Goal: Information Seeking & Learning: Learn about a topic

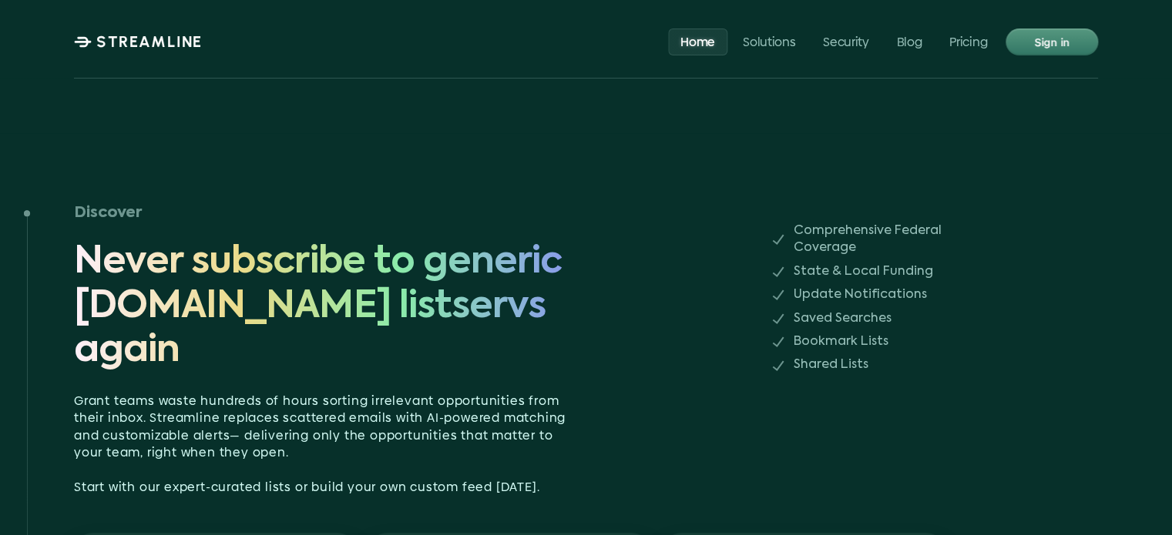
scroll to position [924, 0]
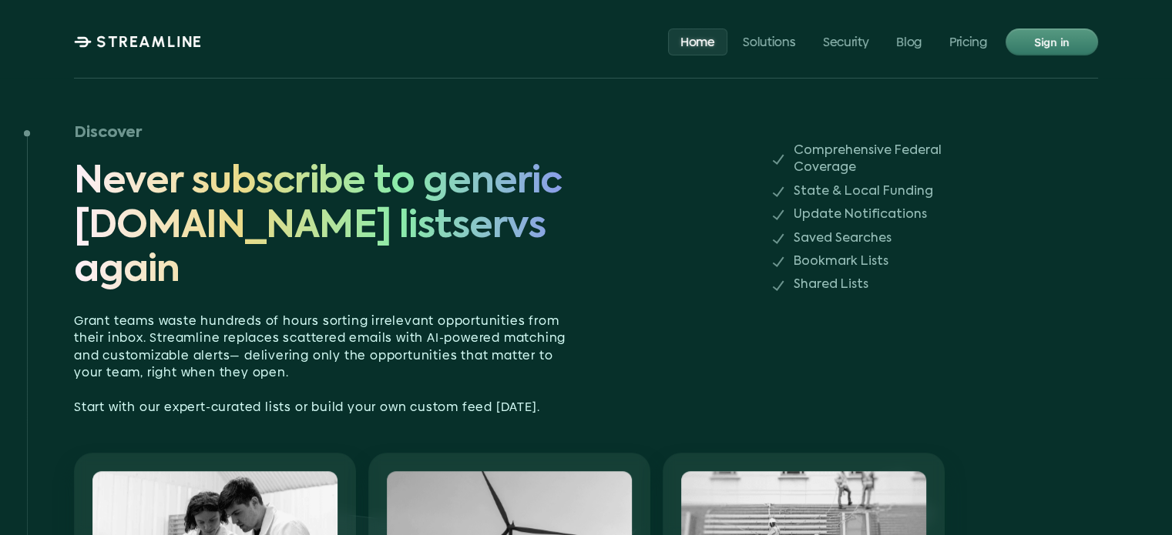
drag, startPoint x: 817, startPoint y: 169, endPoint x: 742, endPoint y: 231, distance: 97.4
click at [742, 231] on div "Discover Never subscribe to generic [DOMAIN_NAME] listservs again" at bounding box center [410, 206] width 673 height 176
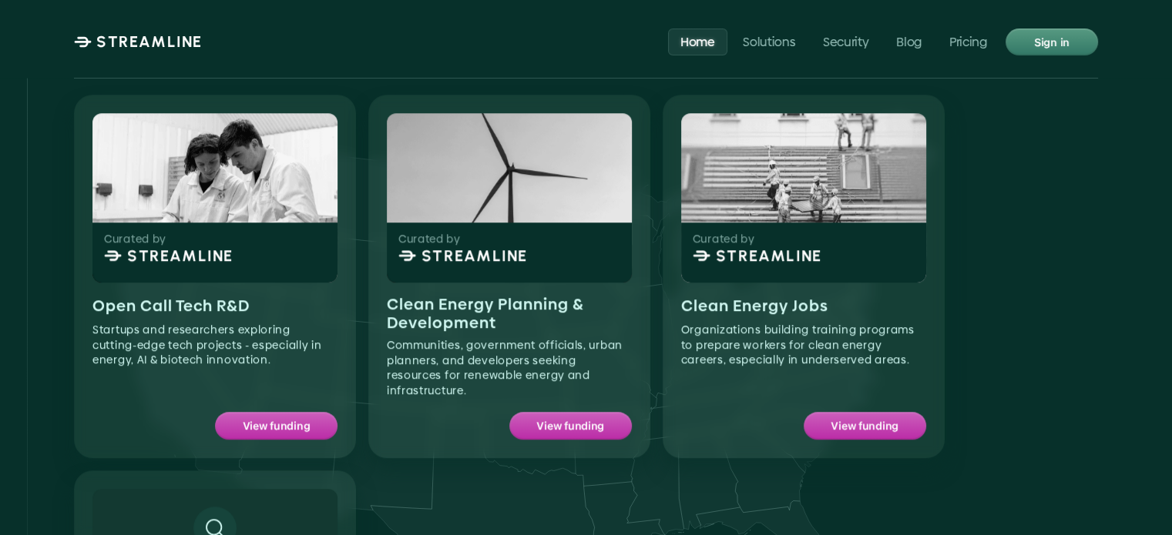
scroll to position [1310, 0]
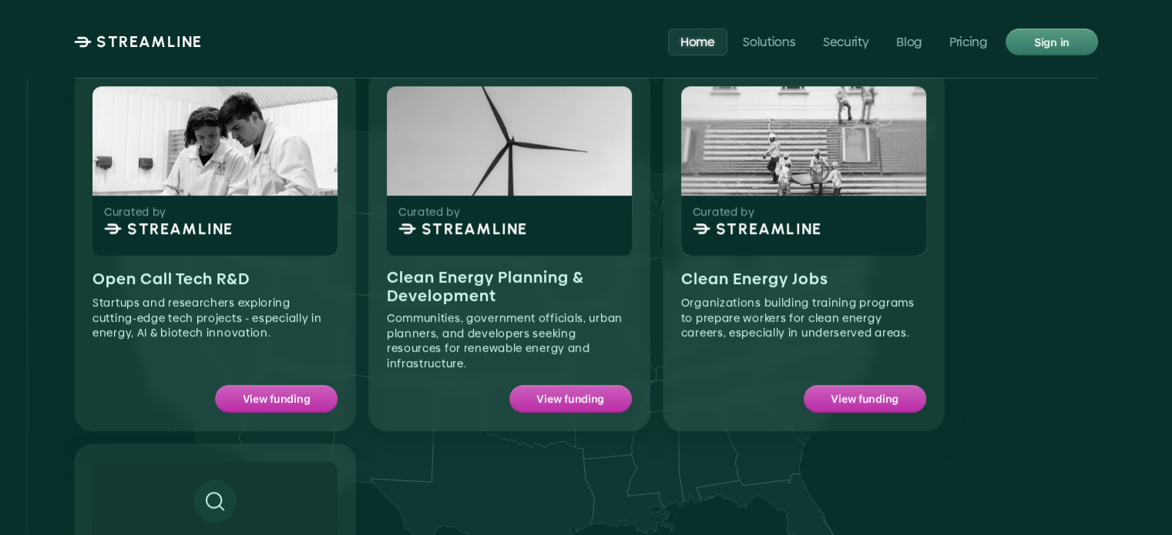
drag, startPoint x: 599, startPoint y: 267, endPoint x: 645, endPoint y: 492, distance: 230.4
click at [645, 492] on div "Curated by STREAMLINE Open Call Tech R&D Startups and researchers exploring cut…" at bounding box center [509, 438] width 871 height 740
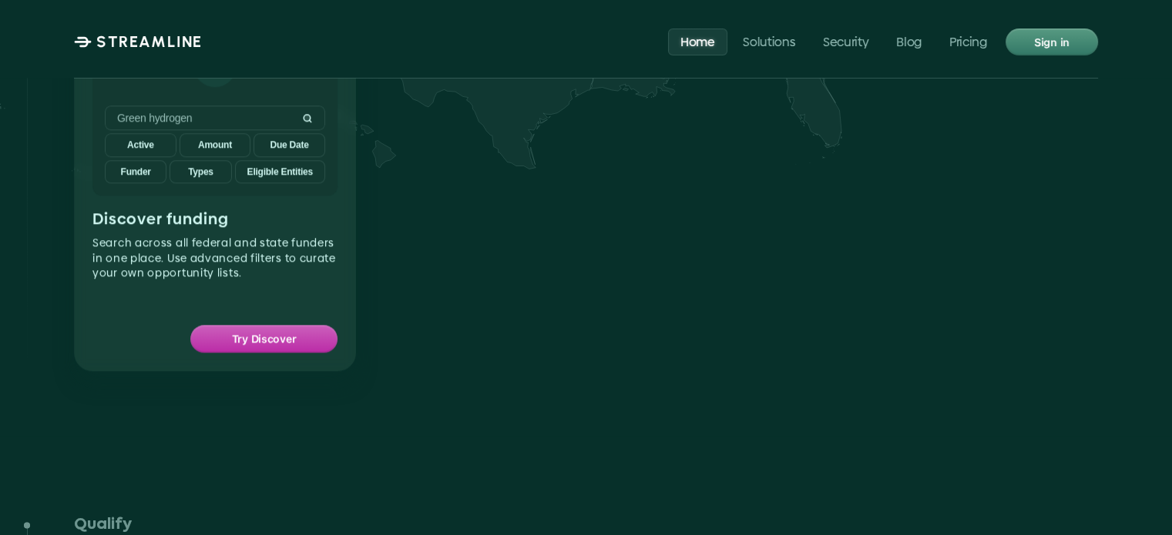
scroll to position [1849, 0]
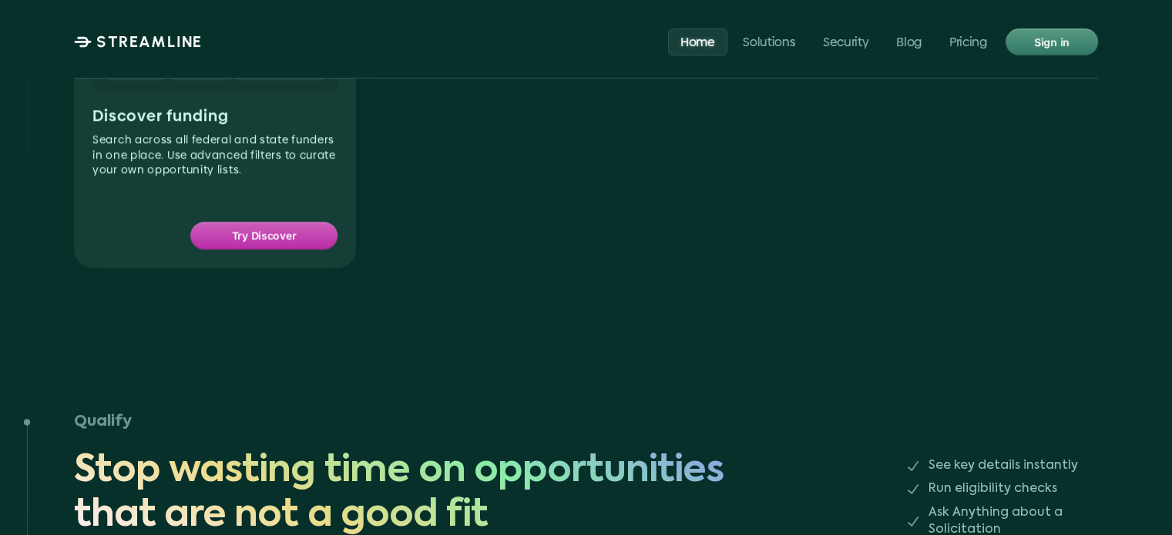
drag, startPoint x: 431, startPoint y: 320, endPoint x: 968, endPoint y: 263, distance: 540.7
drag, startPoint x: 918, startPoint y: 304, endPoint x: 863, endPoint y: 334, distance: 63.5
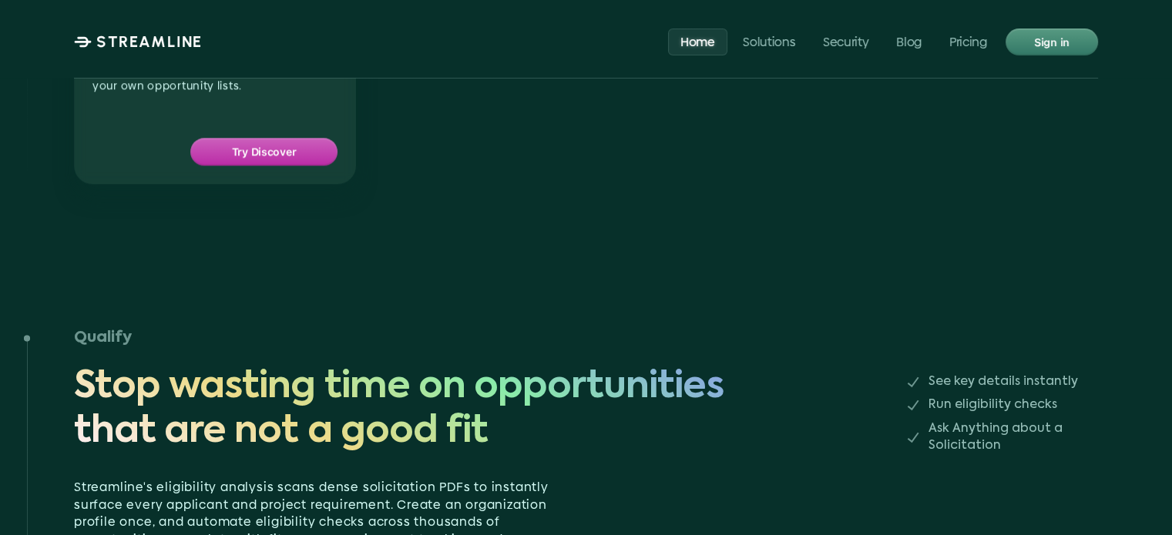
scroll to position [2234, 0]
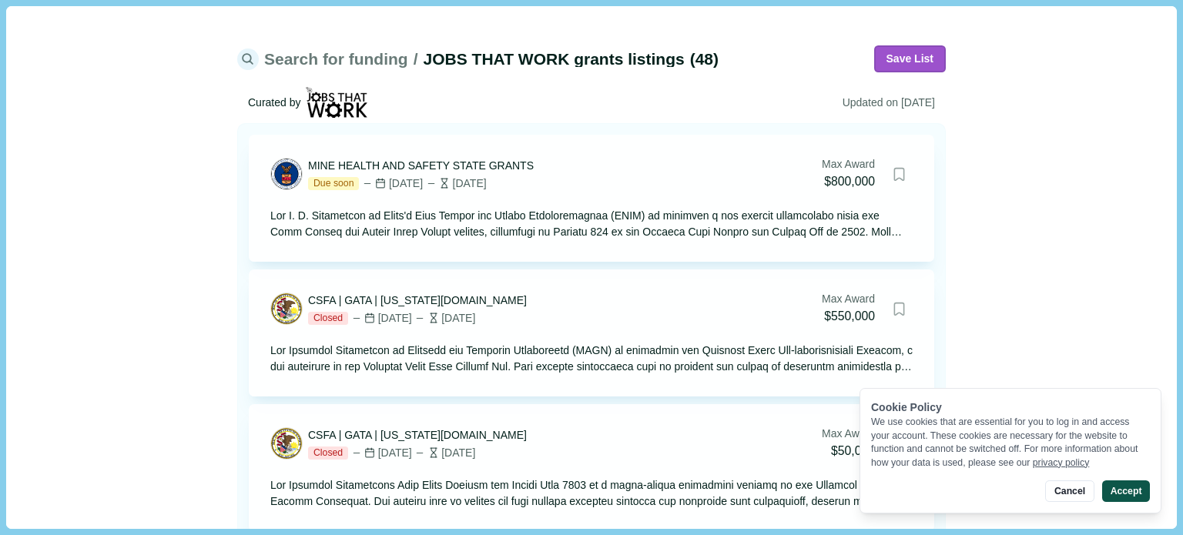
click at [1126, 498] on button "Accept" at bounding box center [1126, 492] width 48 height 22
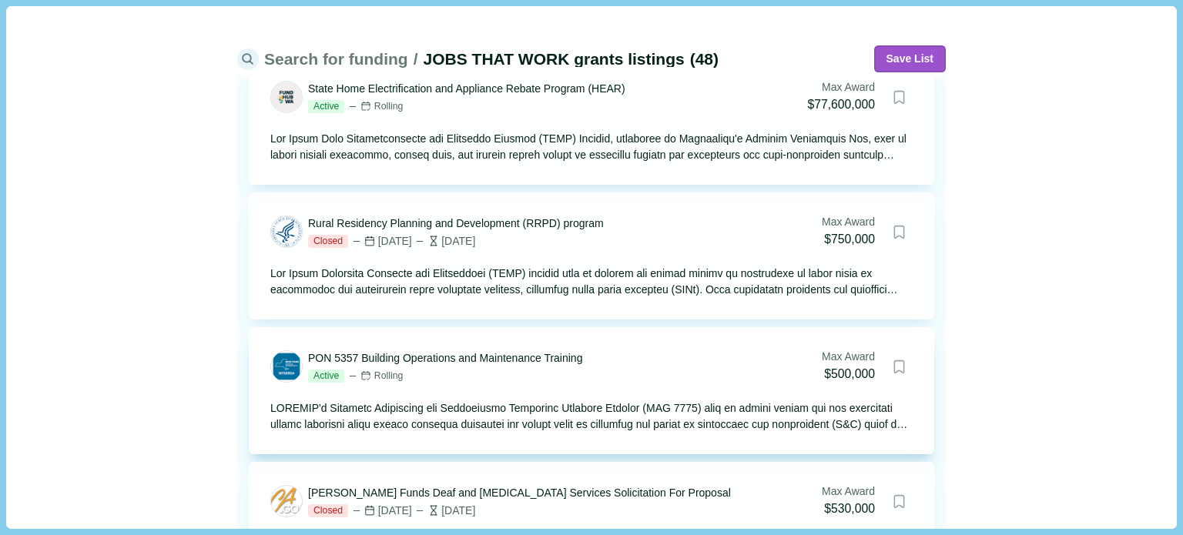
scroll to position [5547, 0]
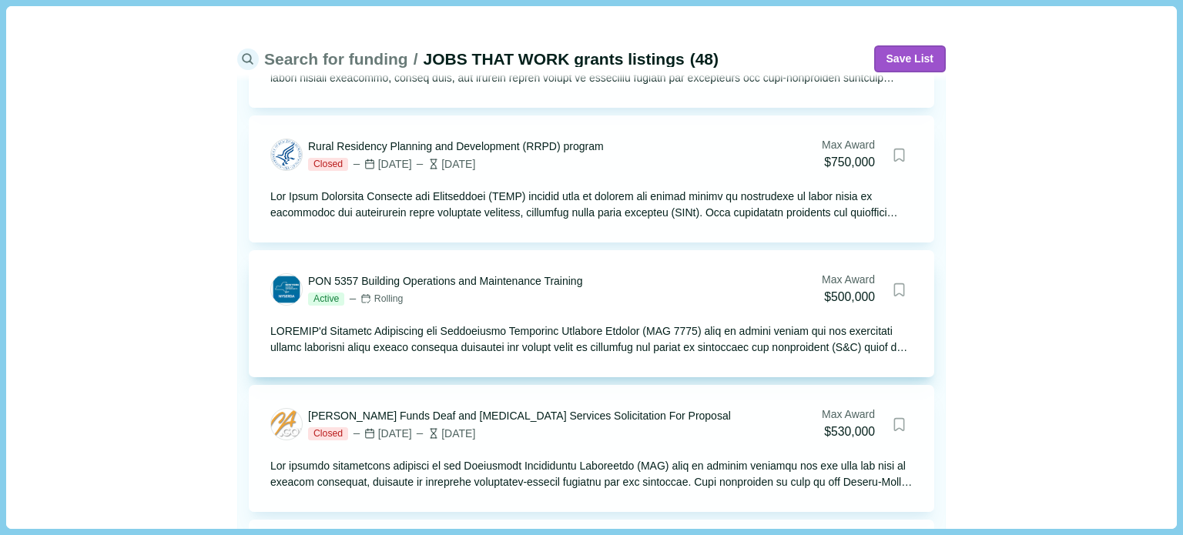
click at [390, 282] on div "PON 5357 Building Operations and Maintenance Training" at bounding box center [445, 281] width 274 height 16
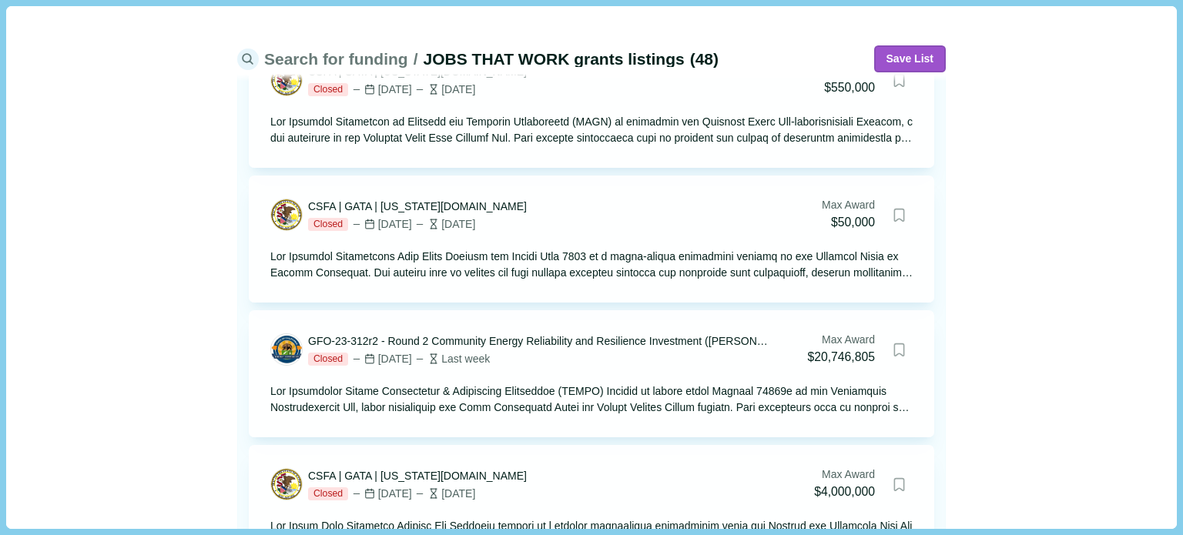
scroll to position [0, 0]
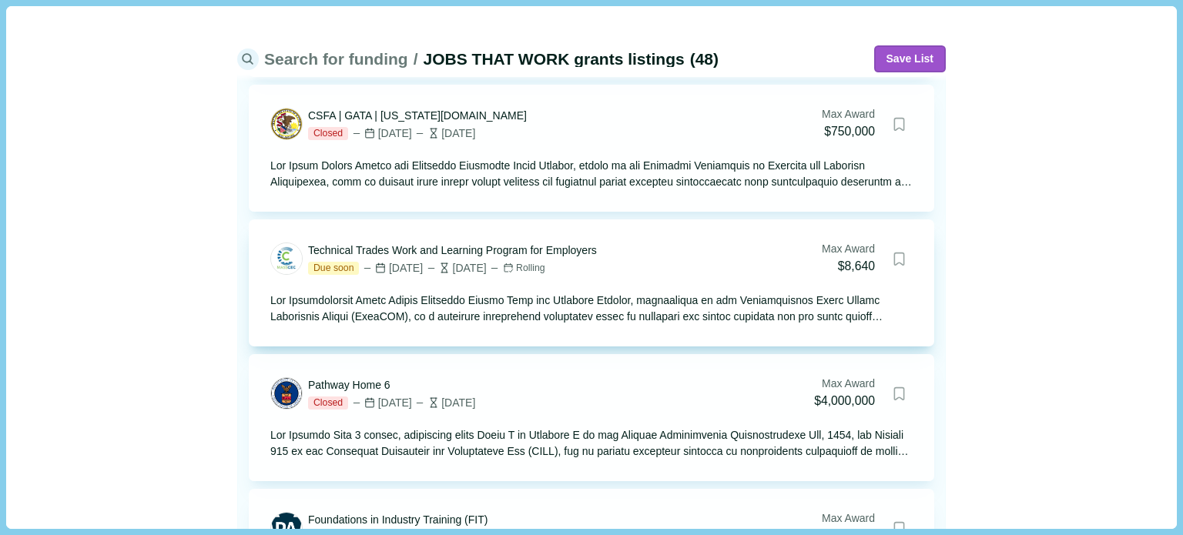
scroll to position [3852, 0]
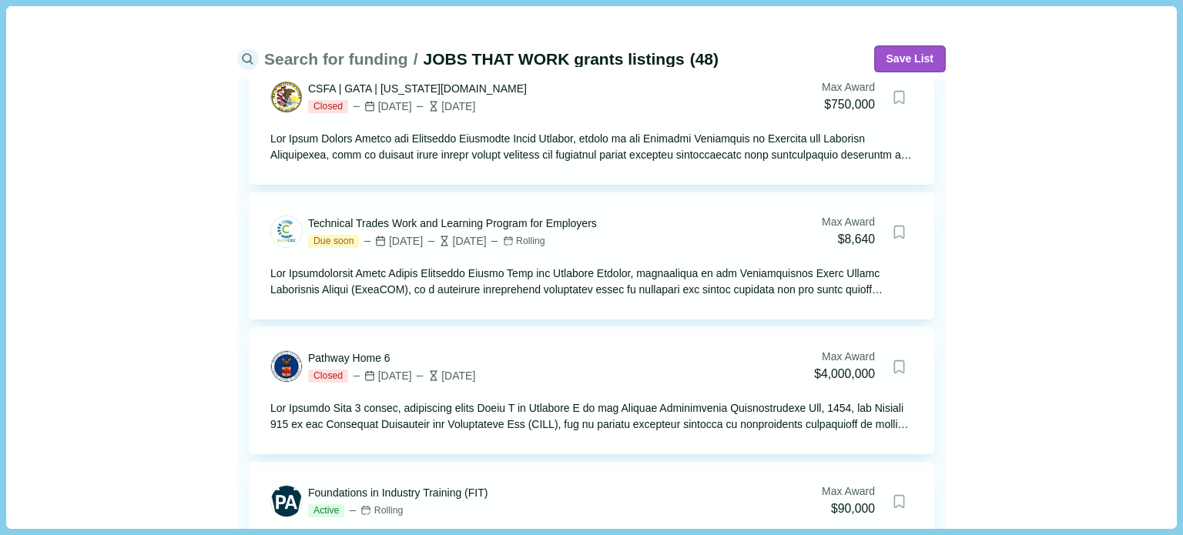
drag, startPoint x: 535, startPoint y: 283, endPoint x: 1085, endPoint y: 452, distance: 576.3
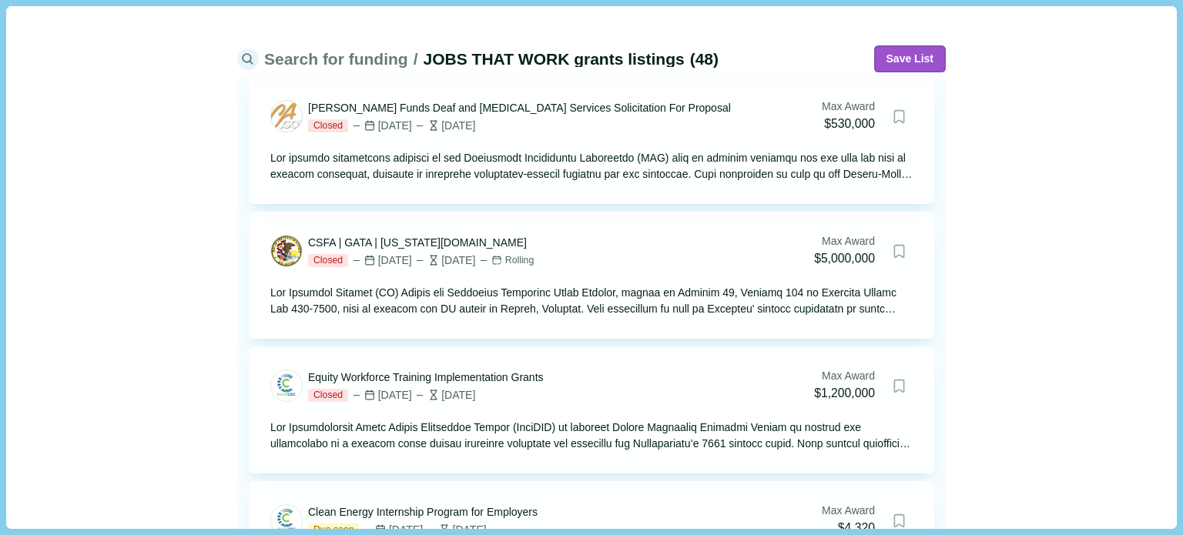
scroll to position [5701, 0]
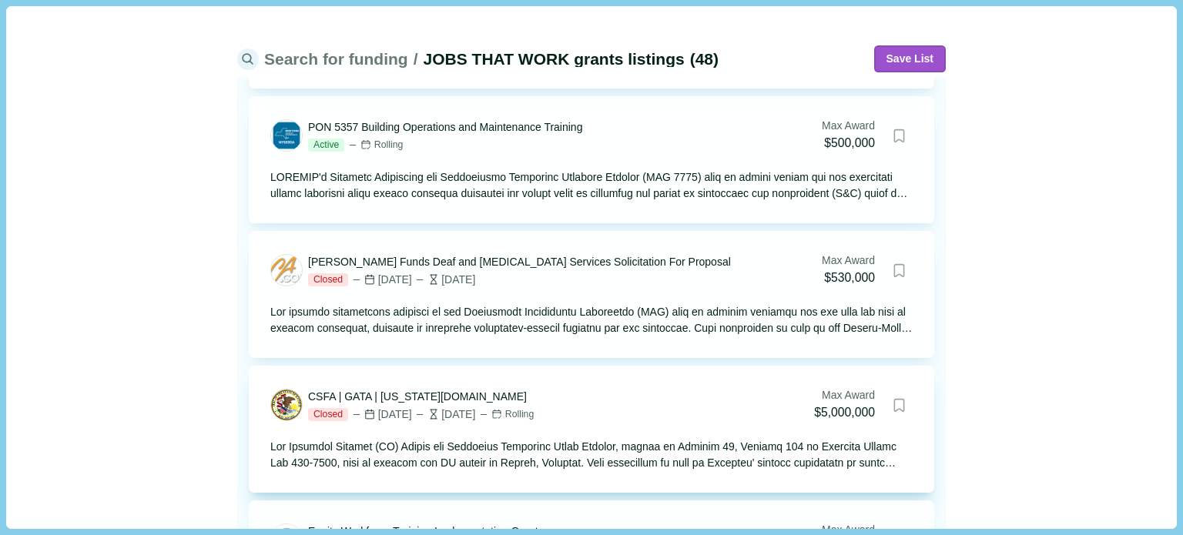
drag, startPoint x: 450, startPoint y: 357, endPoint x: 403, endPoint y: 372, distance: 49.2
click at [403, 372] on div "CSFA | GATA | Illinois.gov Closed Jun 1, 2025 3 months ago Rolling Max Award $5…" at bounding box center [592, 429] width 686 height 127
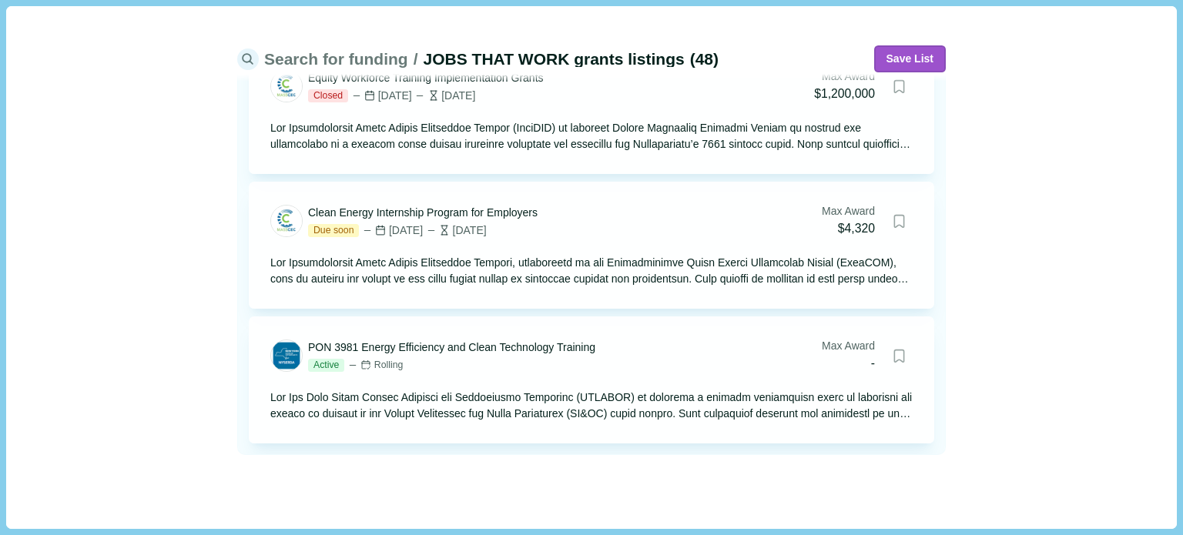
scroll to position [6161, 0]
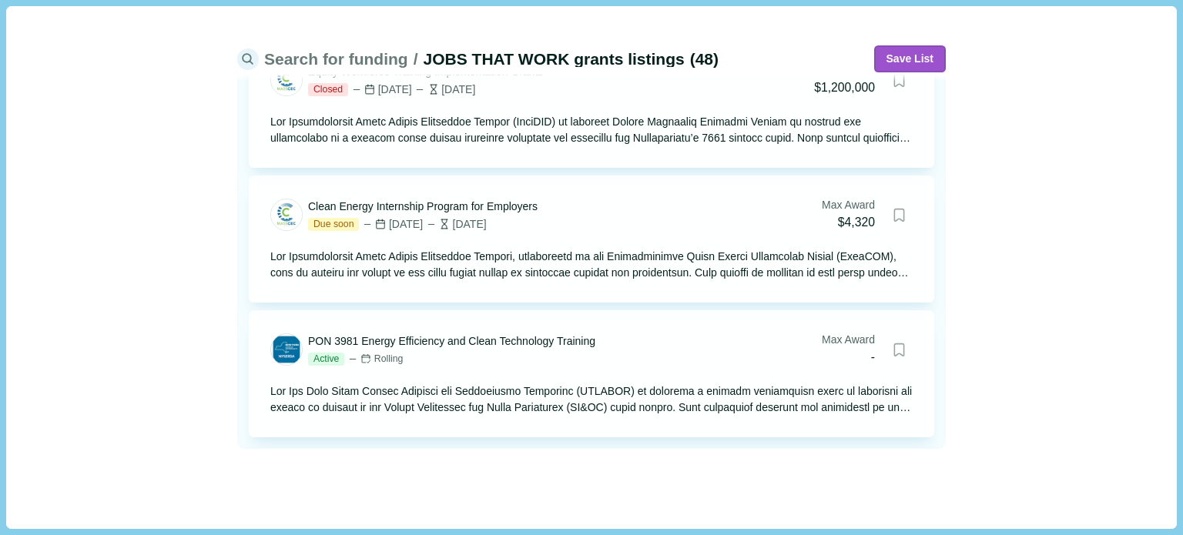
drag, startPoint x: 780, startPoint y: 325, endPoint x: 619, endPoint y: 484, distance: 226.1
